Goal: Transaction & Acquisition: Purchase product/service

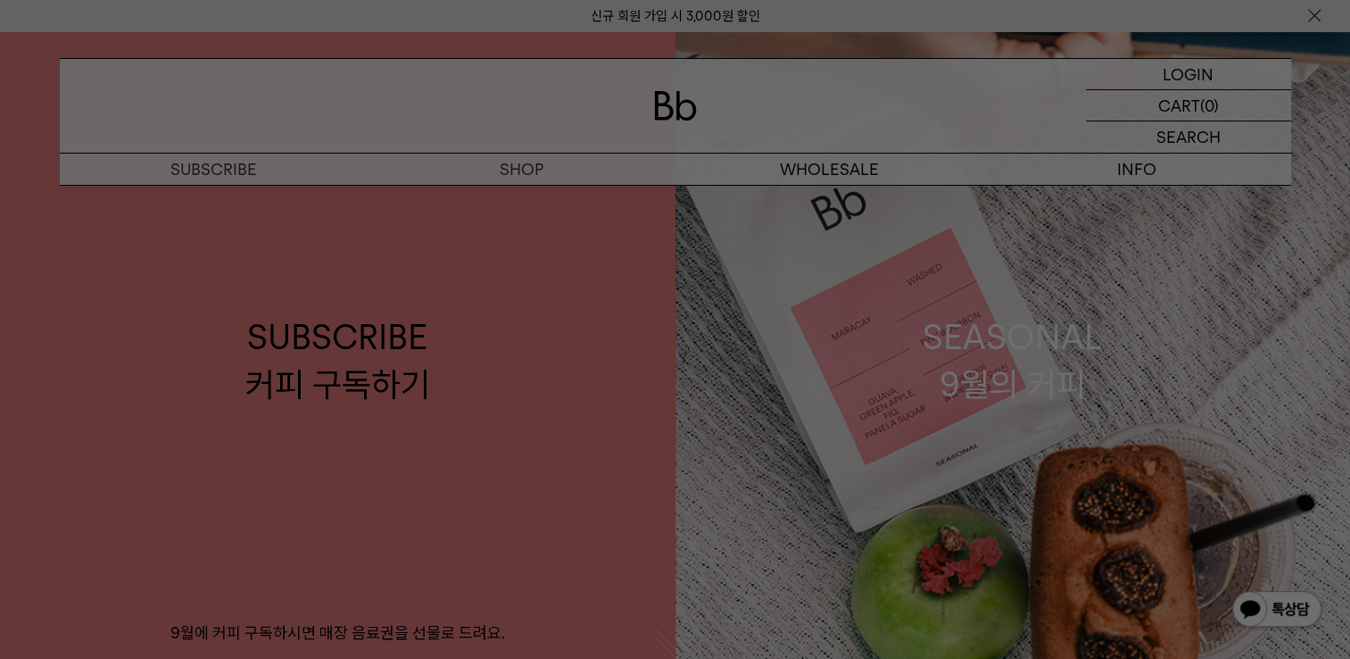
click at [525, 201] on div at bounding box center [675, 329] width 1350 height 659
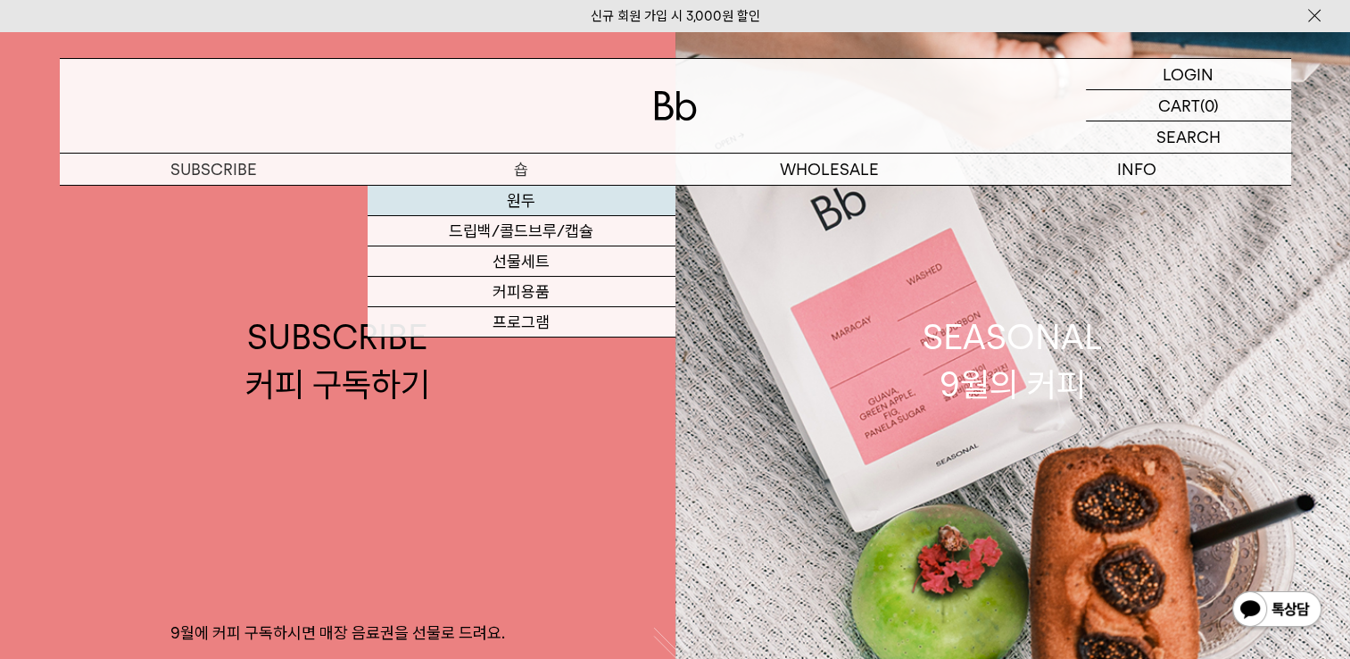
click at [522, 203] on link "원두" at bounding box center [522, 201] width 308 height 30
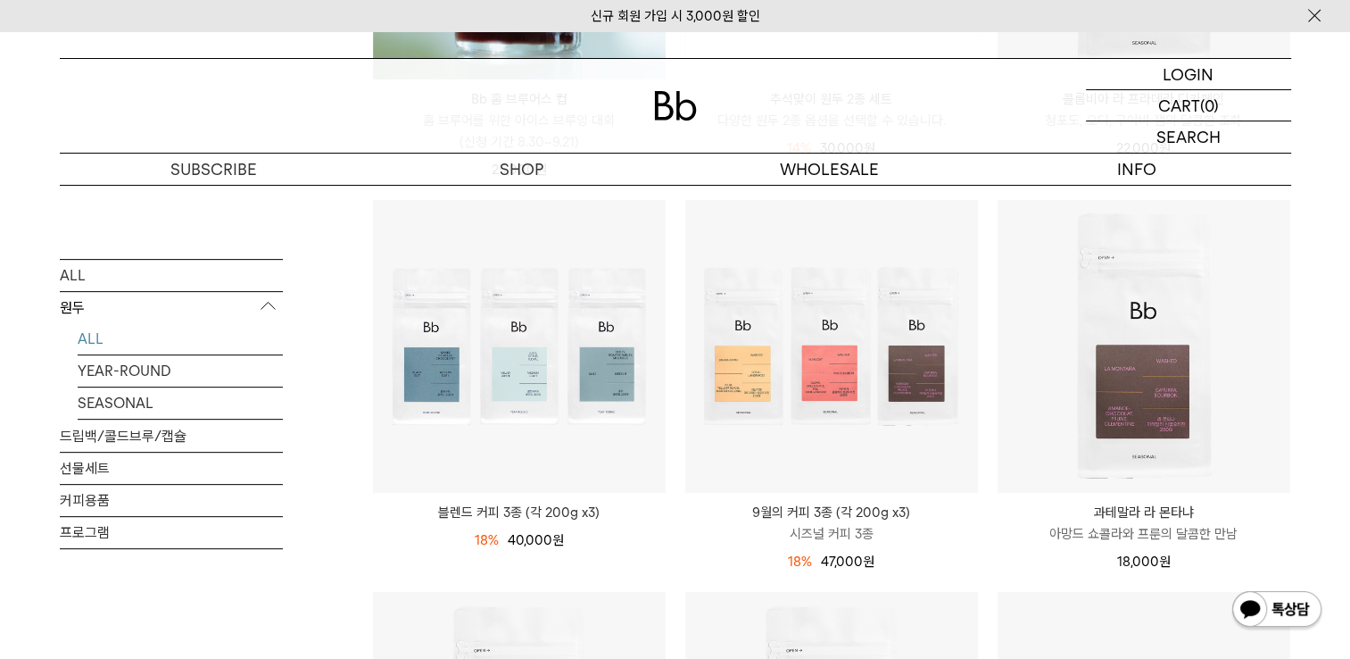
scroll to position [625, 0]
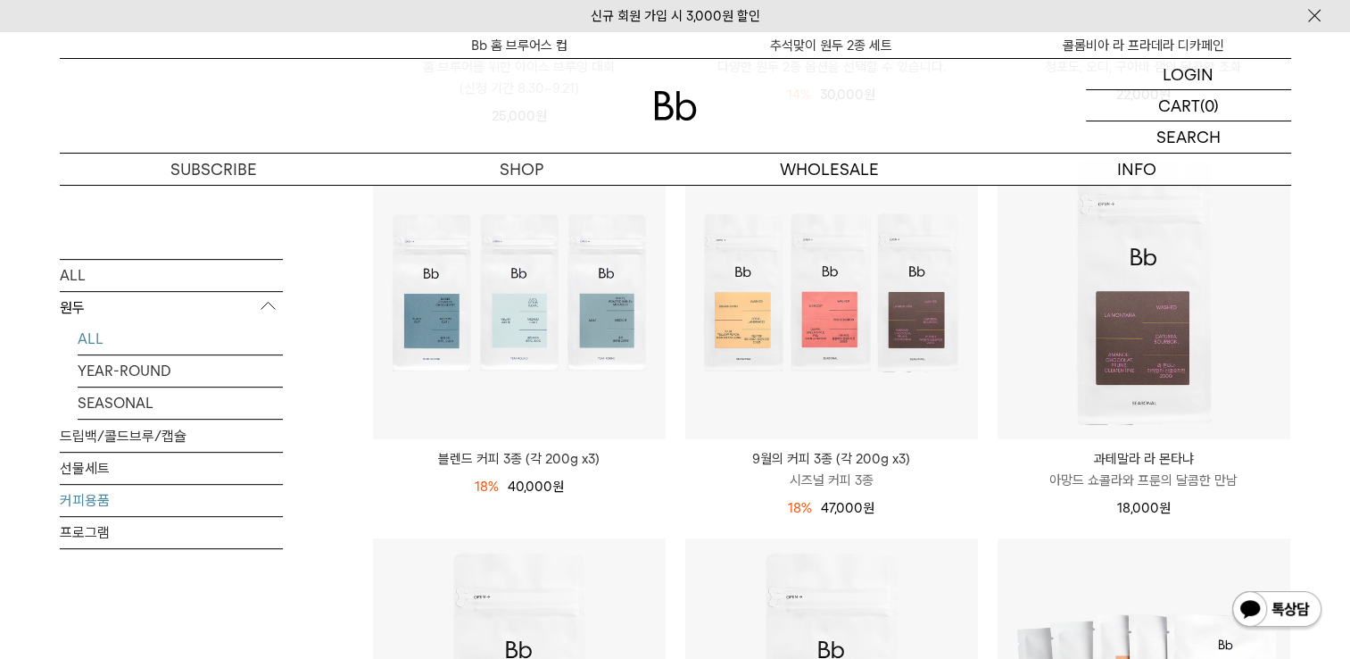
click at [100, 492] on link "커피용품" at bounding box center [171, 500] width 223 height 31
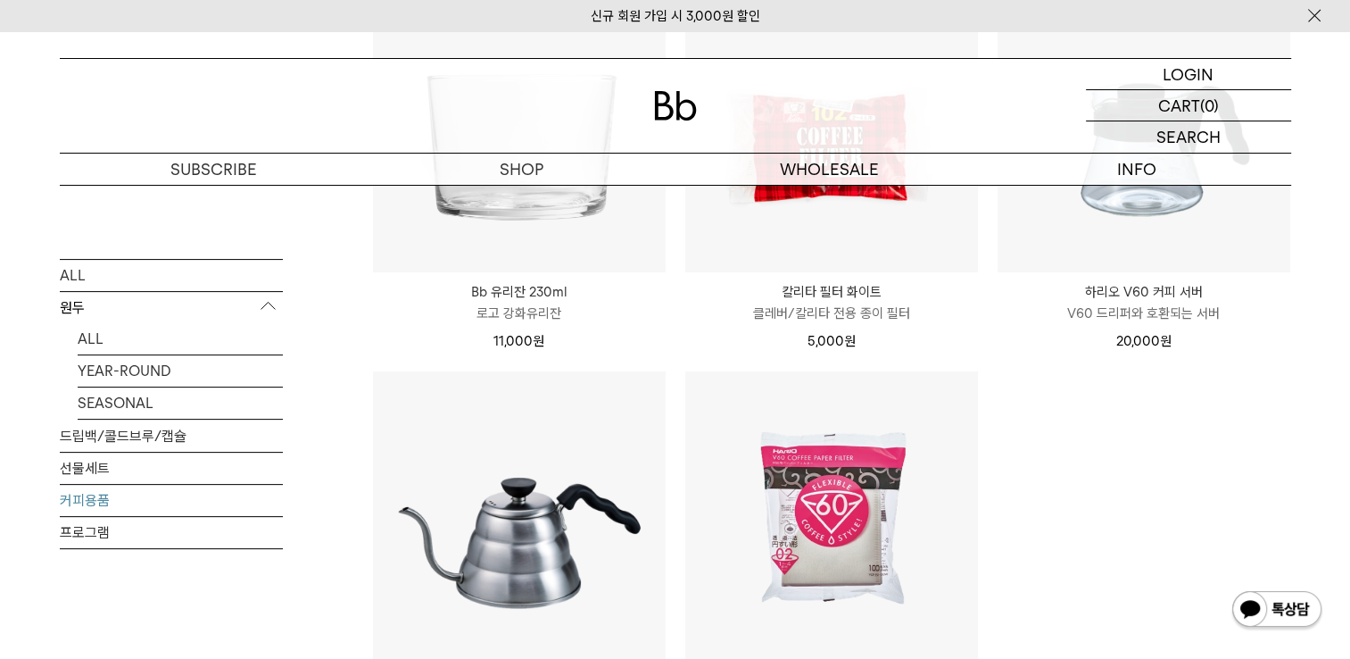
scroll to position [625, 0]
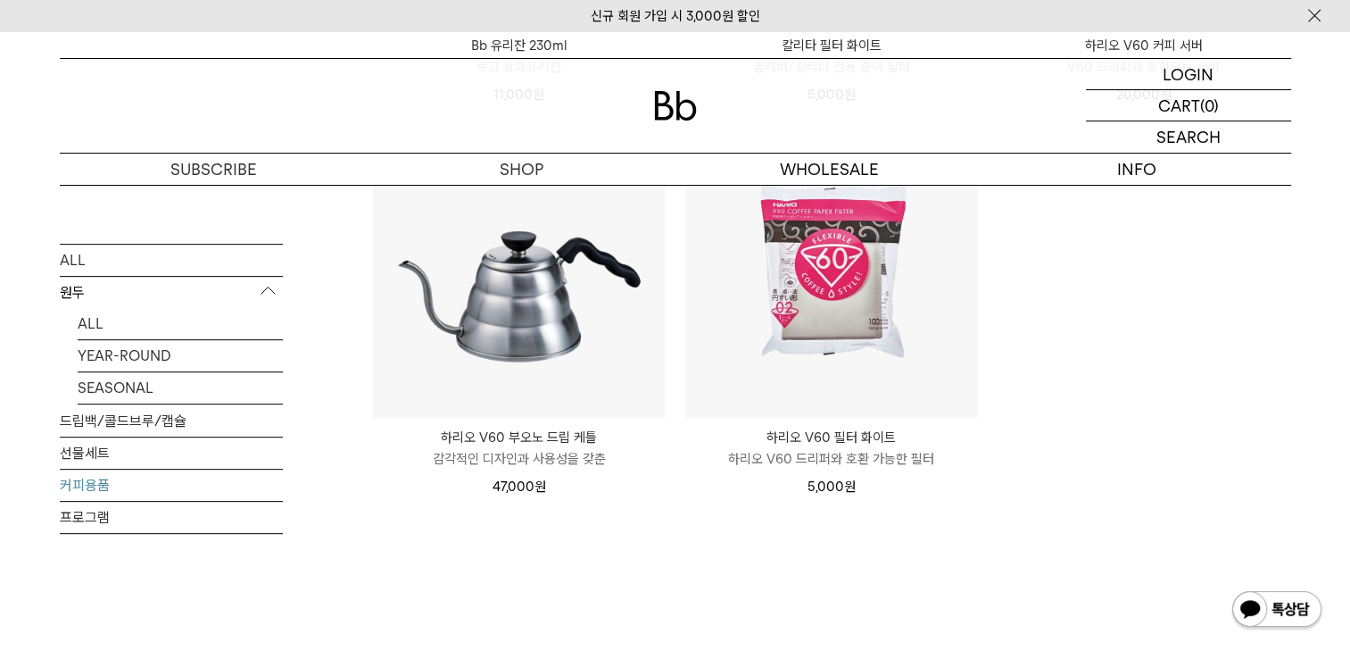
click at [76, 323] on ul "ALL YEAR-ROUND SEASONAL" at bounding box center [171, 356] width 223 height 96
click at [95, 325] on link "ALL" at bounding box center [180, 323] width 205 height 31
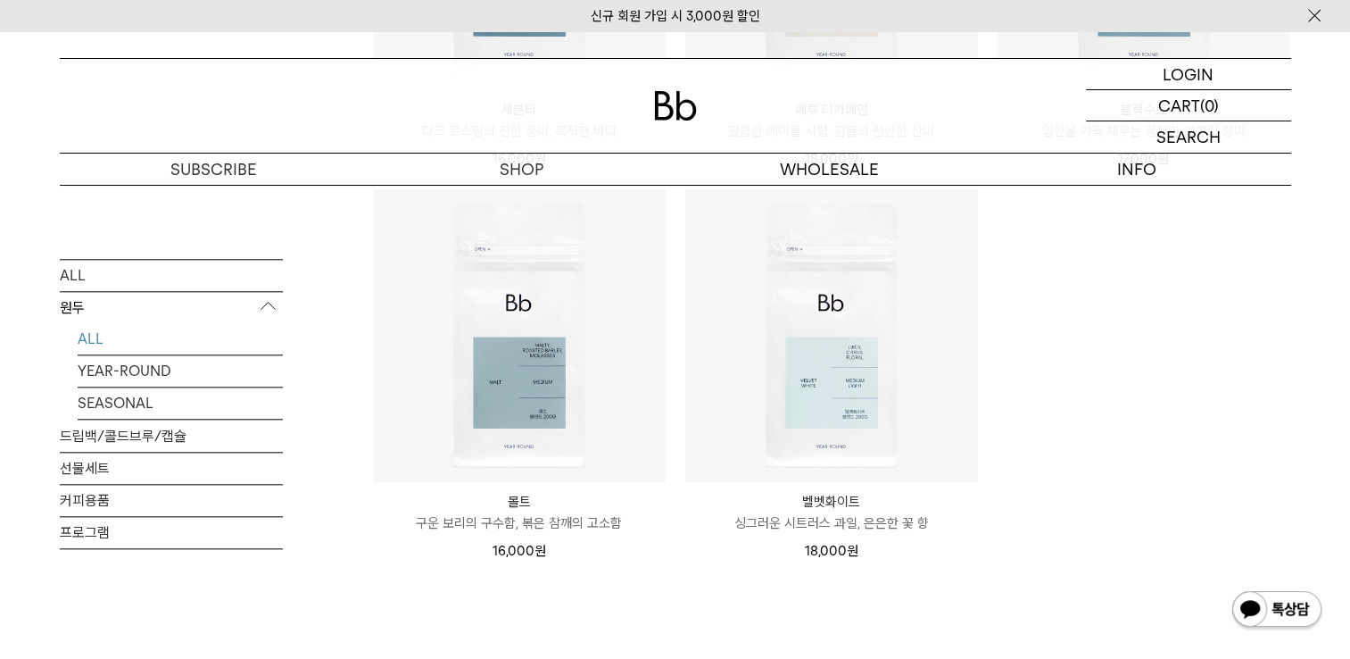
scroll to position [1338, 0]
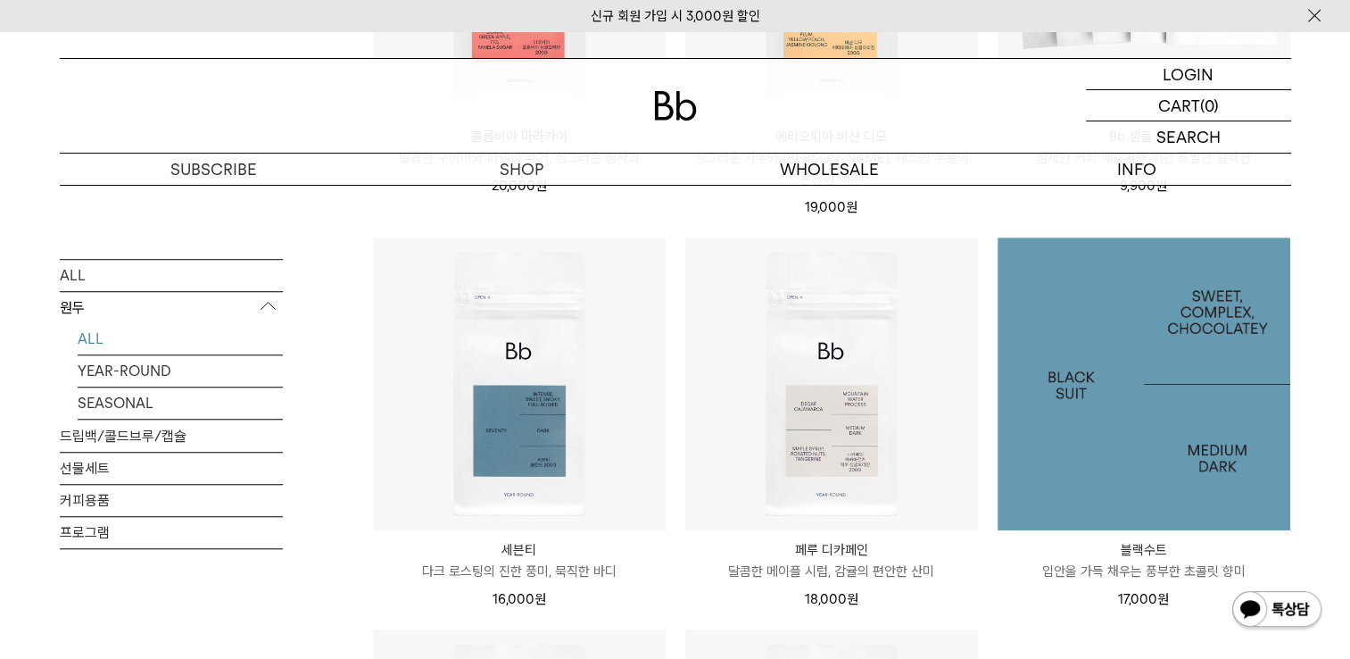
click at [1169, 436] on img at bounding box center [1144, 383] width 293 height 293
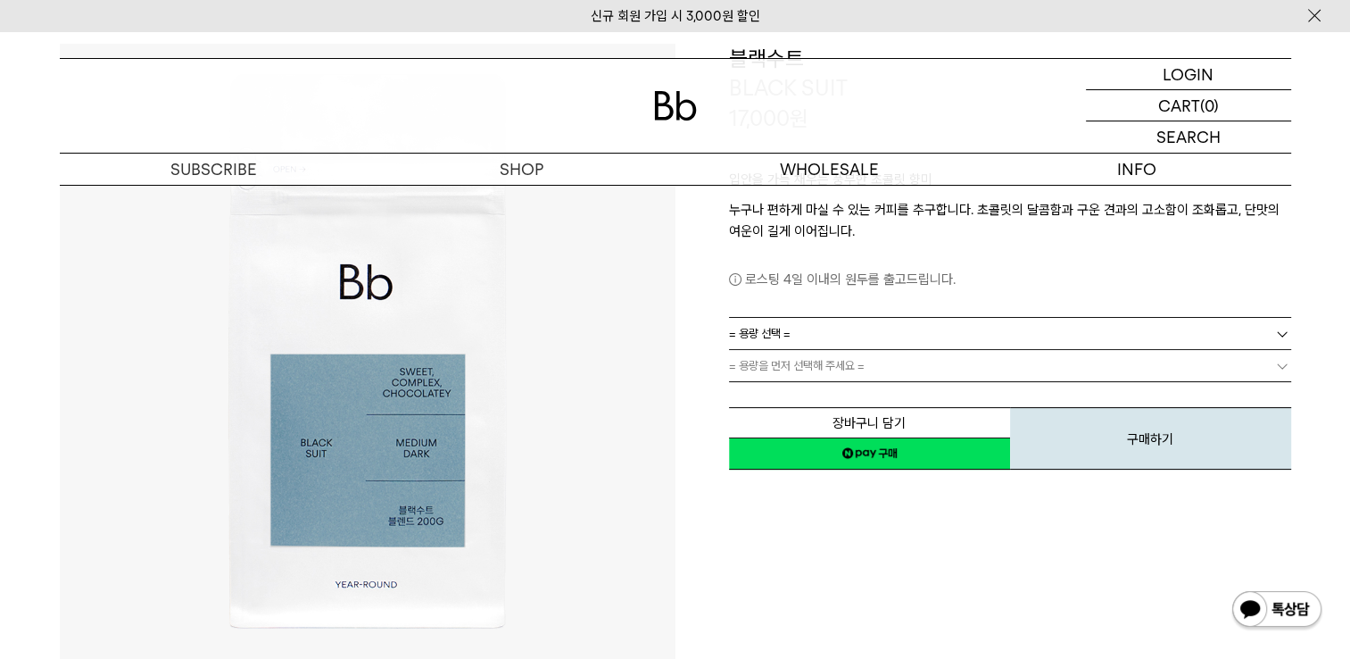
scroll to position [178, 0]
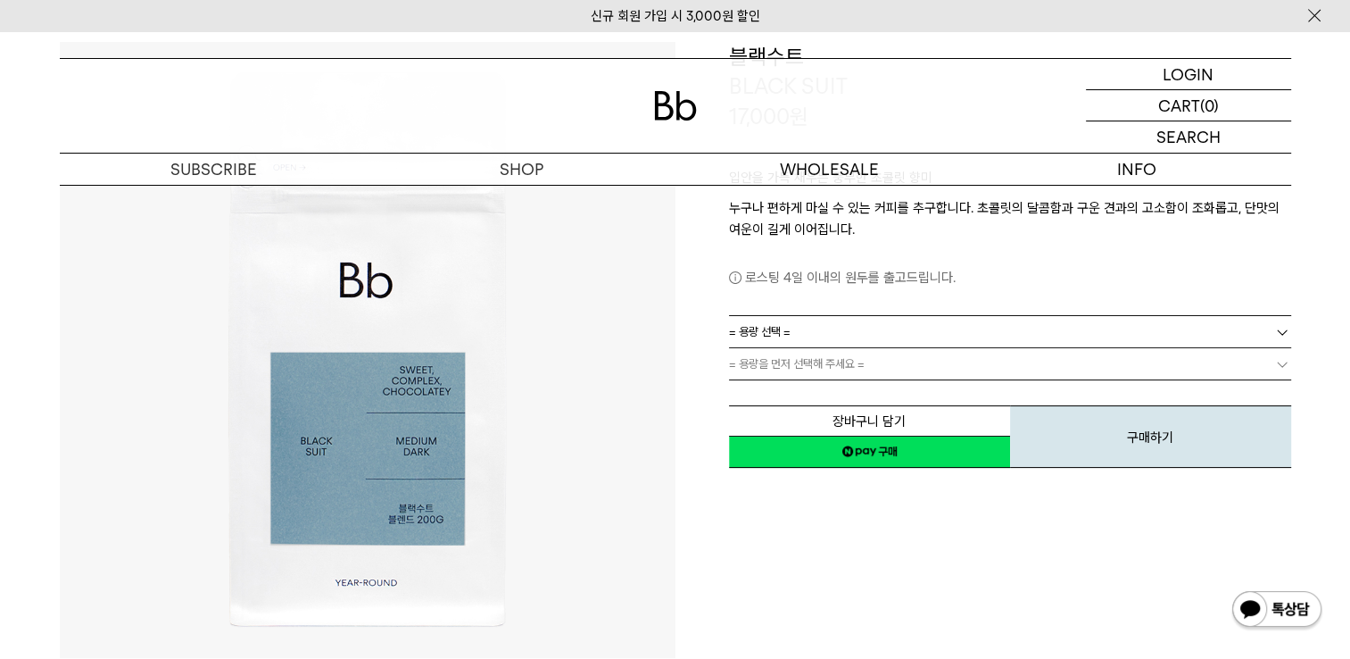
click at [1271, 333] on link "= 용량 선택 =" at bounding box center [1010, 331] width 562 height 31
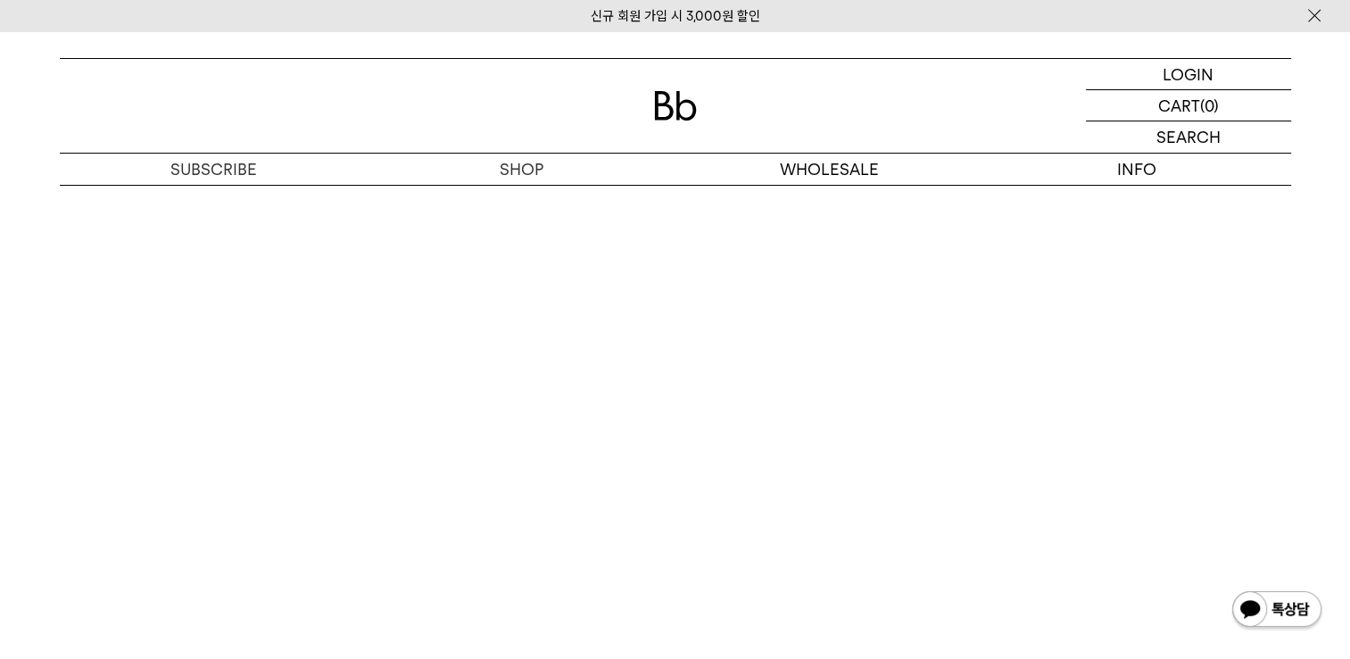
scroll to position [4372, 0]
